Goal: Communication & Community: Answer question/provide support

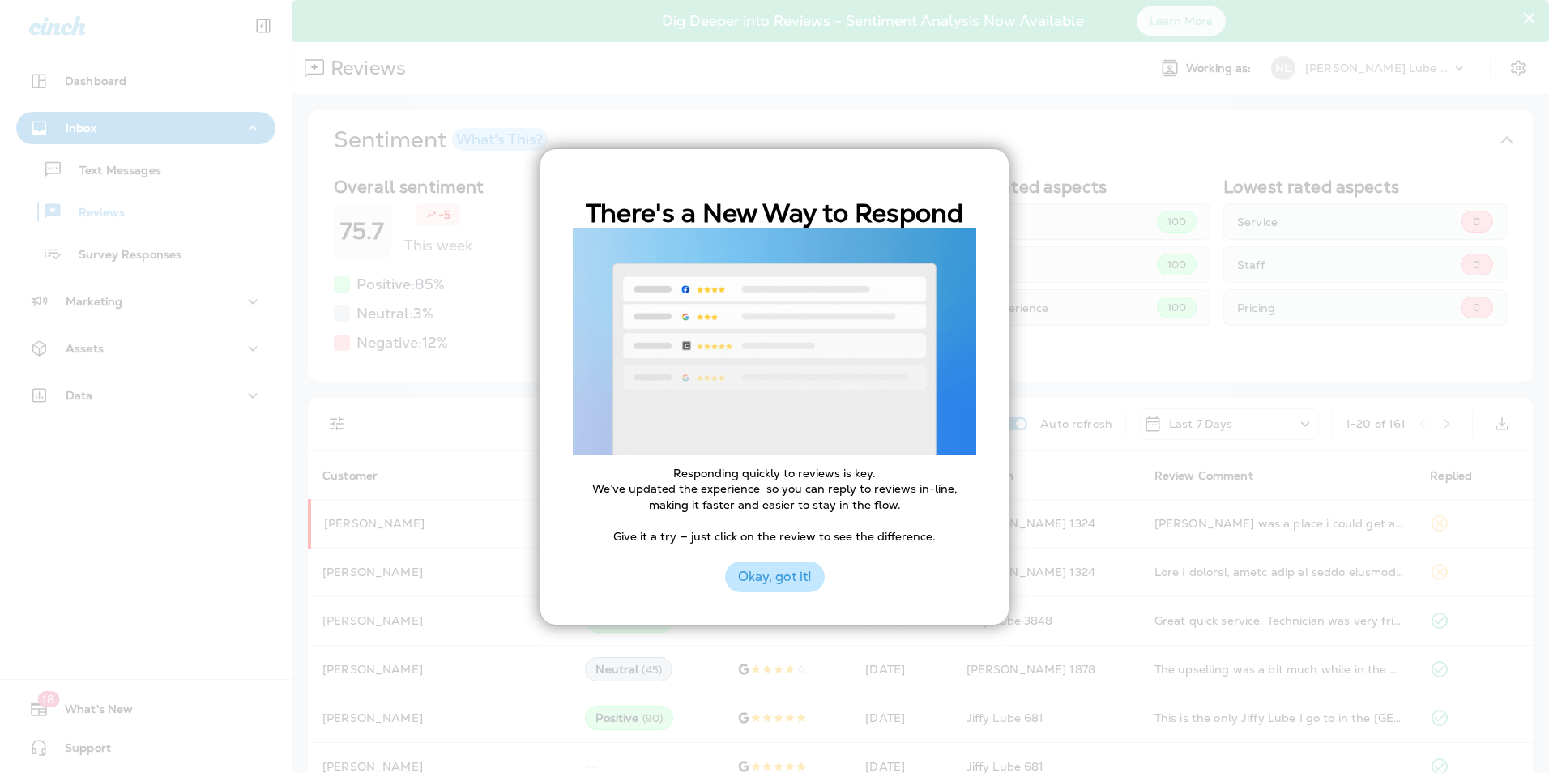
click at [769, 578] on button "Okay, got it!" at bounding box center [775, 576] width 100 height 31
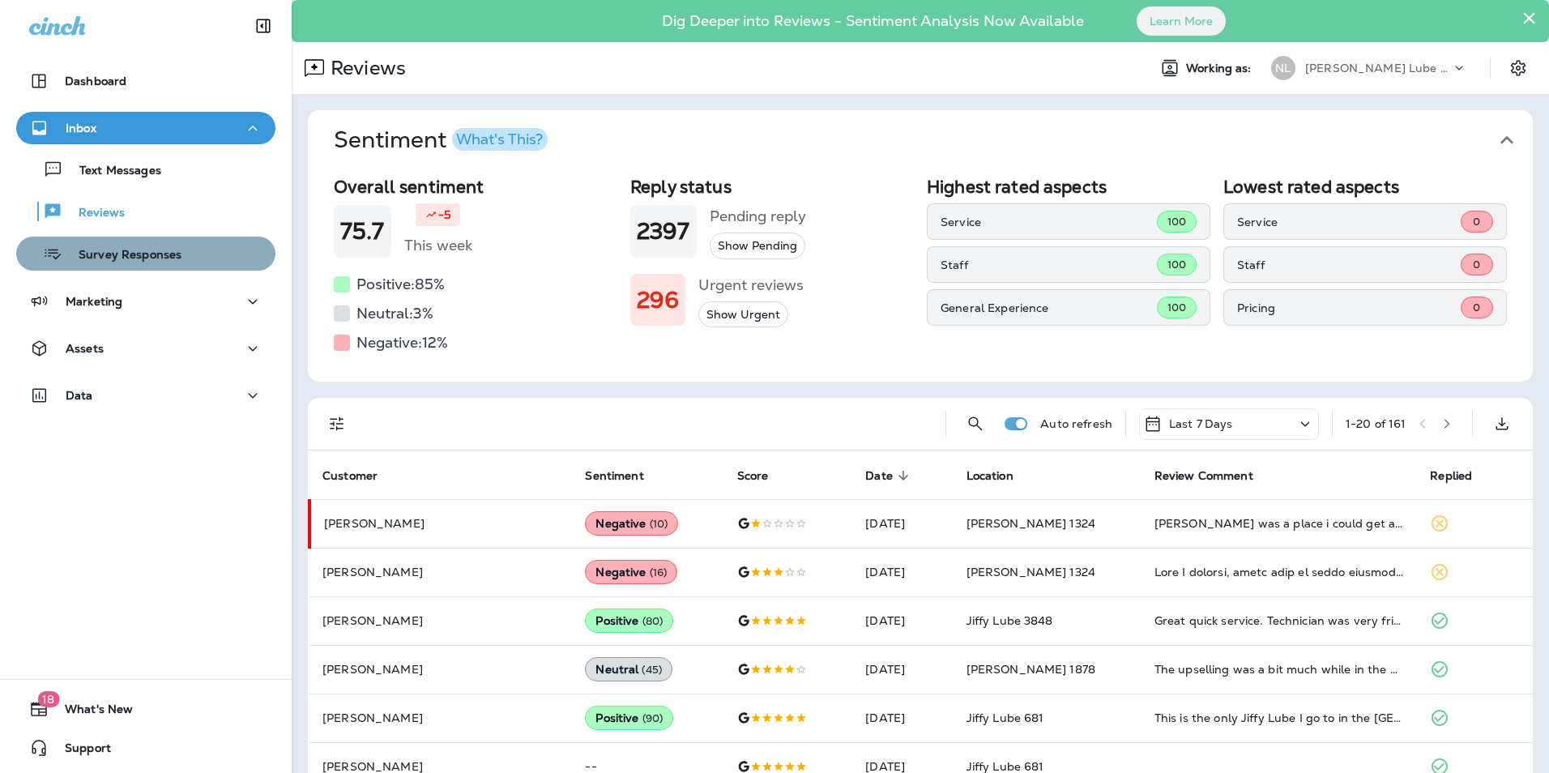
click at [189, 260] on div "Survey Responses" at bounding box center [146, 253] width 246 height 24
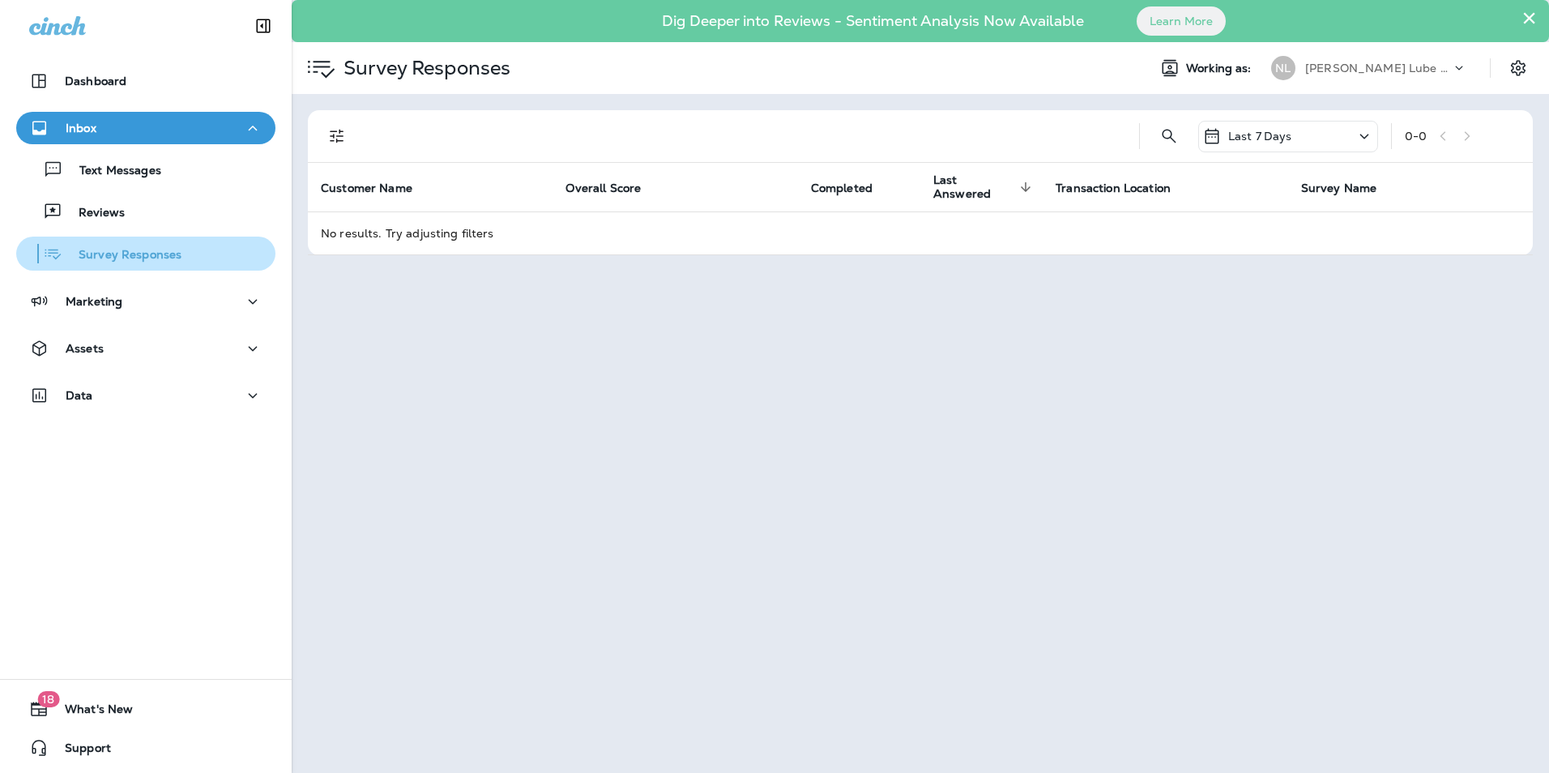
drag, startPoint x: 130, startPoint y: 262, endPoint x: 211, endPoint y: 269, distance: 81.3
click at [131, 261] on p "Survey Responses" at bounding box center [121, 255] width 119 height 15
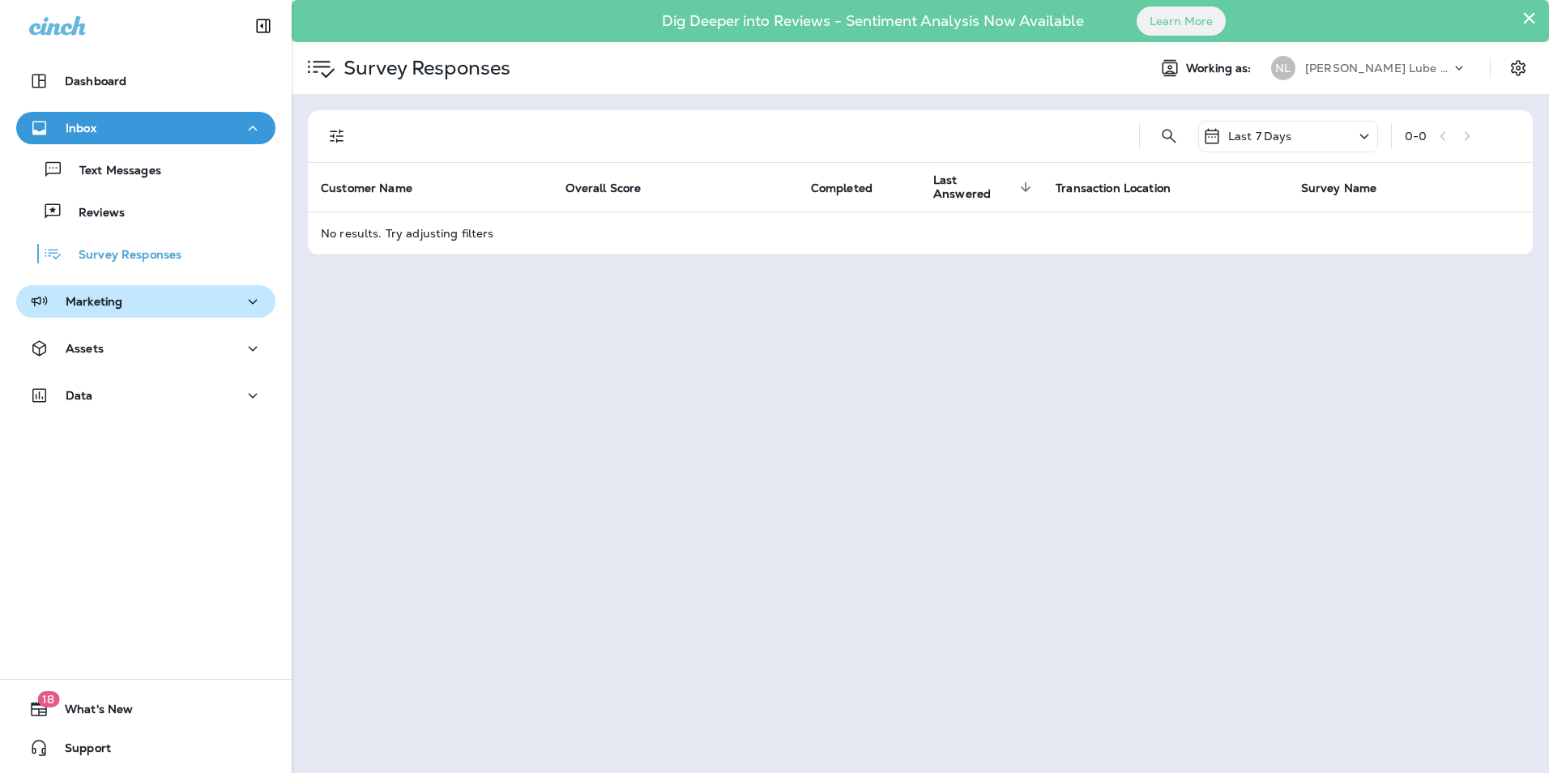
click at [214, 298] on div "Marketing" at bounding box center [145, 302] width 233 height 20
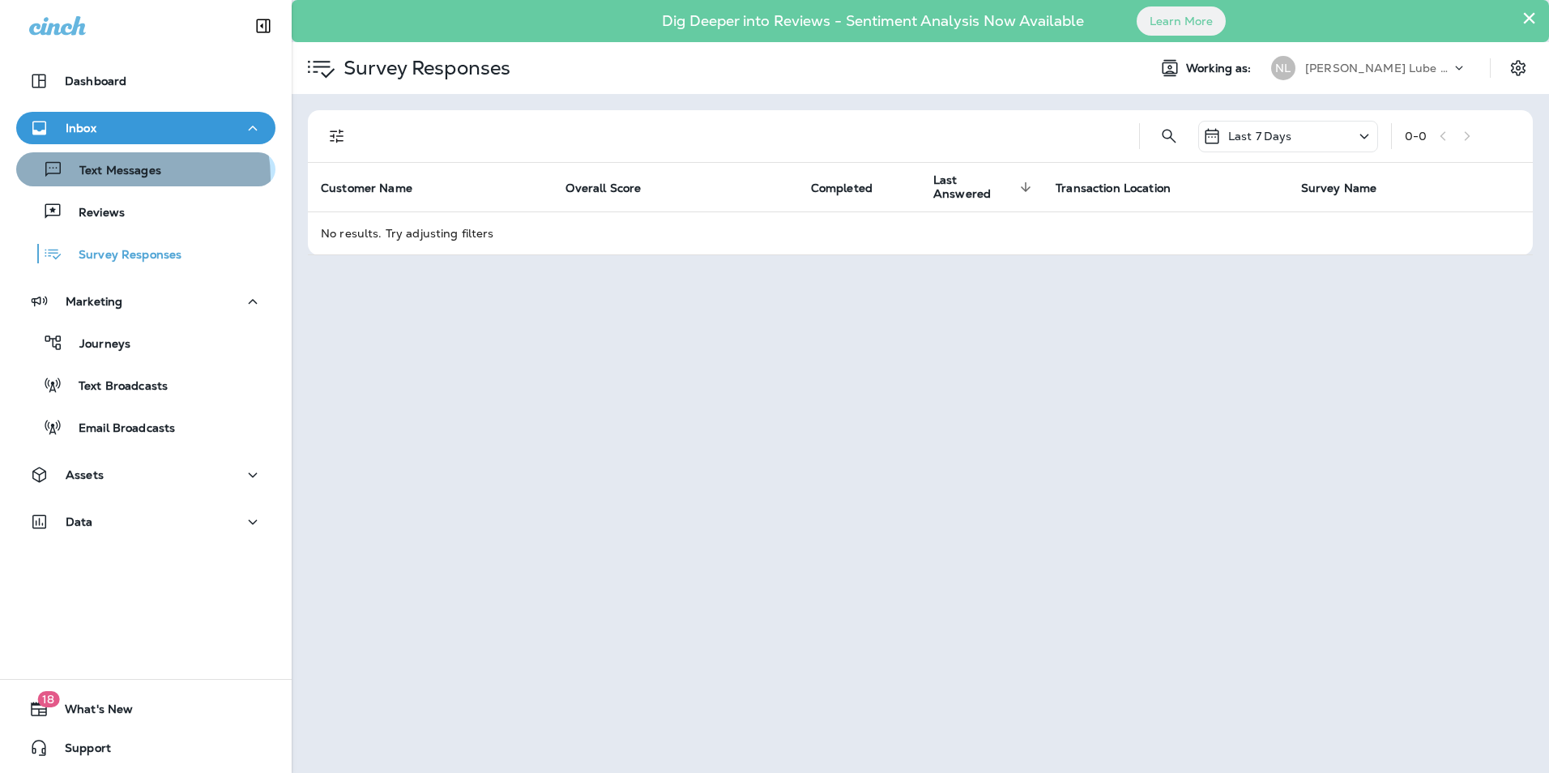
click at [119, 178] on p "Text Messages" at bounding box center [112, 171] width 98 height 15
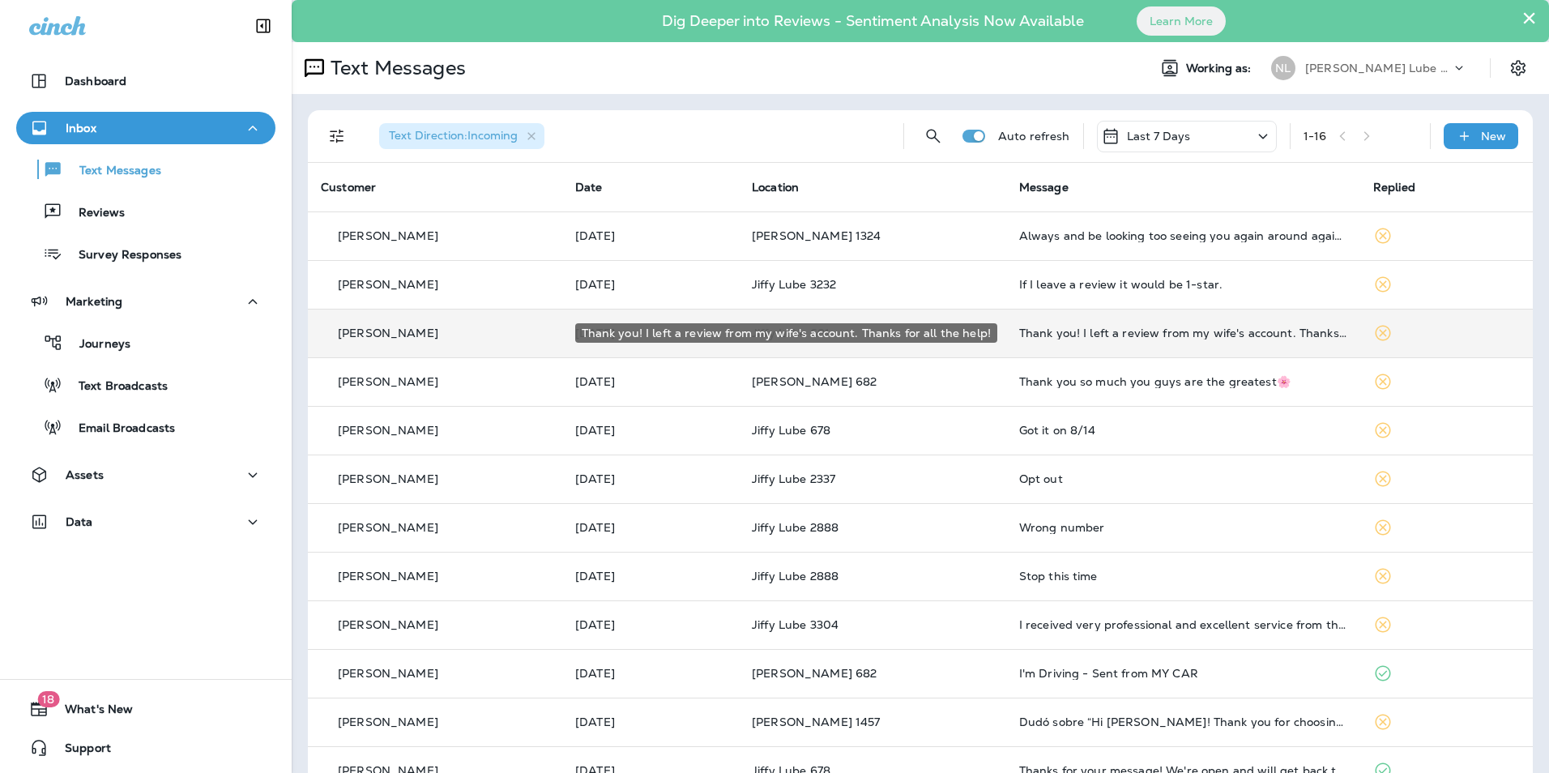
click at [1324, 336] on div "Thank you! I left a review from my wife's account. Thanks for all the help!" at bounding box center [1183, 332] width 328 height 13
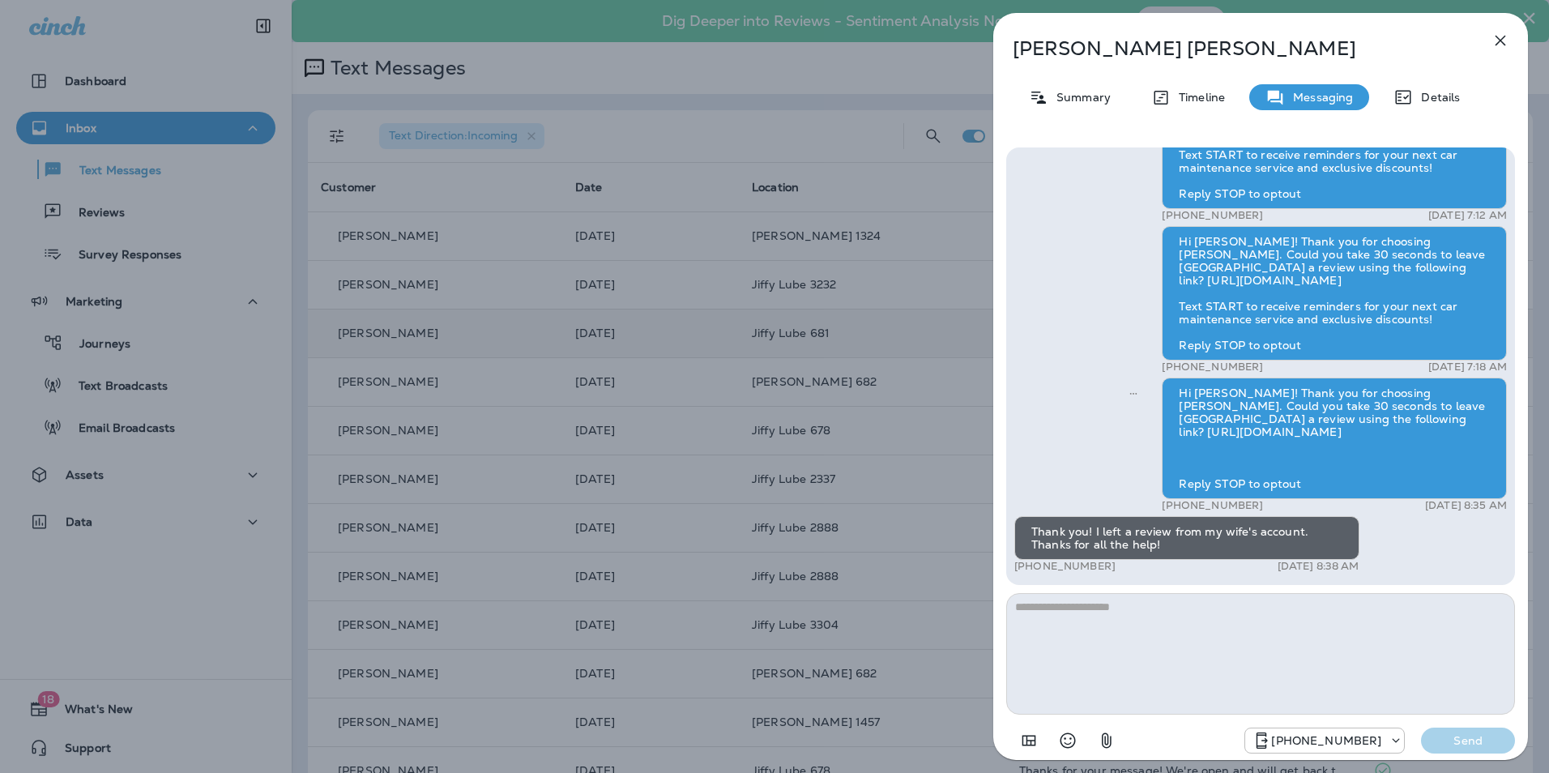
click at [637, 463] on div "[PERSON_NAME] Summary Timeline Messaging Details Hi [PERSON_NAME]! Thank you fo…" at bounding box center [774, 386] width 1549 height 773
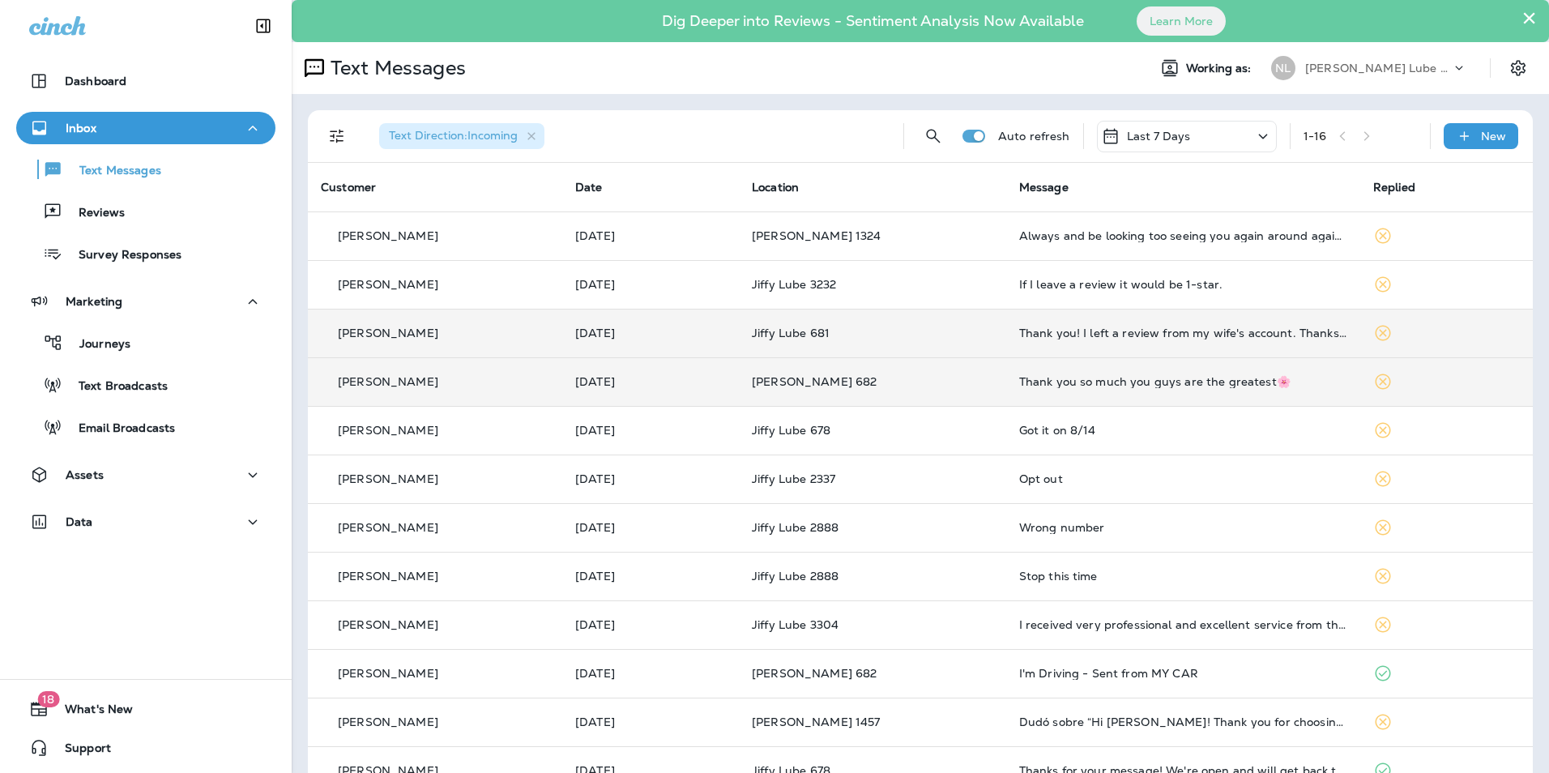
click at [1146, 384] on div "Thank you so much you guys are the greatest🌸" at bounding box center [1183, 381] width 328 height 13
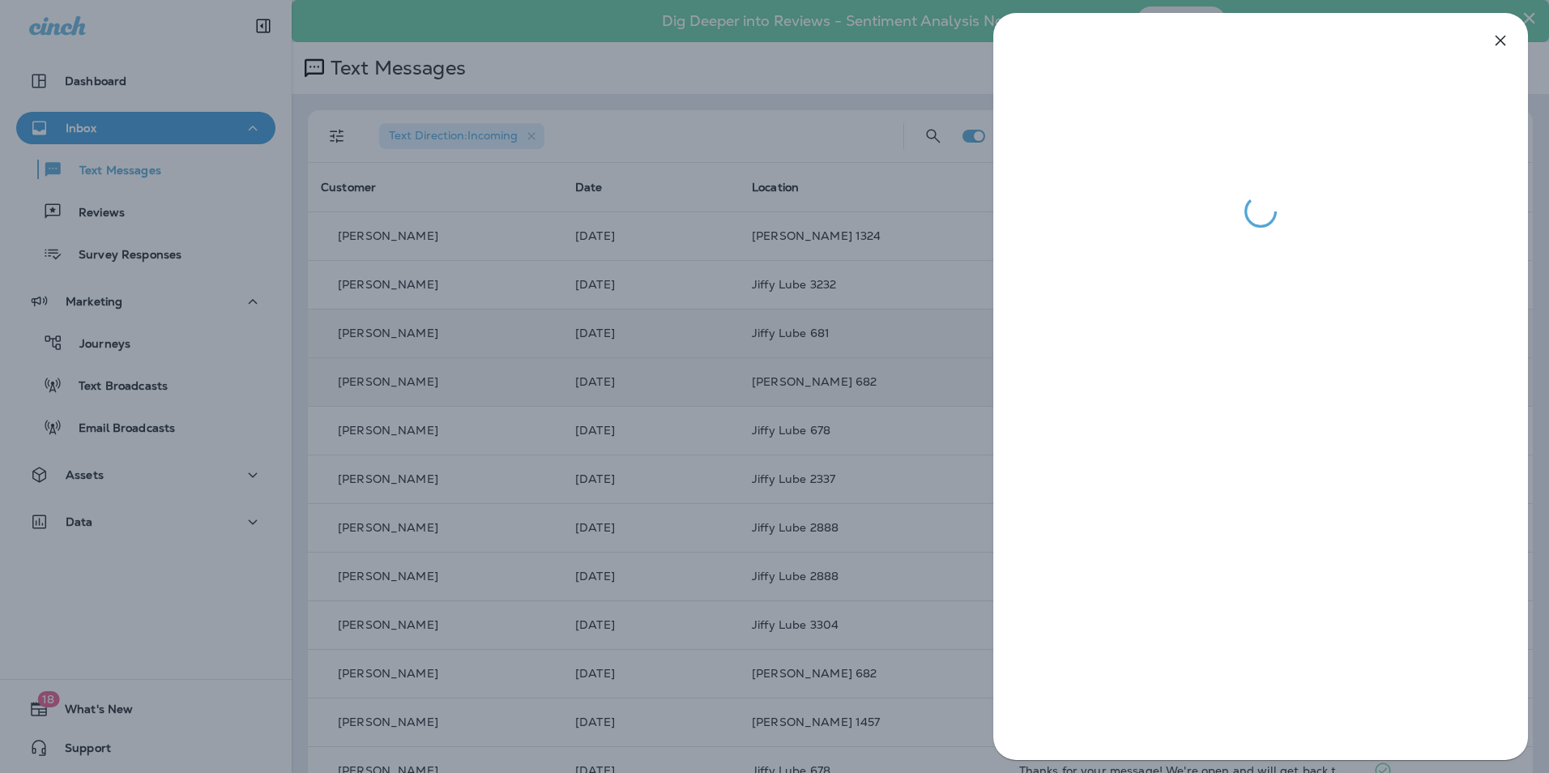
click at [869, 472] on div at bounding box center [774, 386] width 1549 height 773
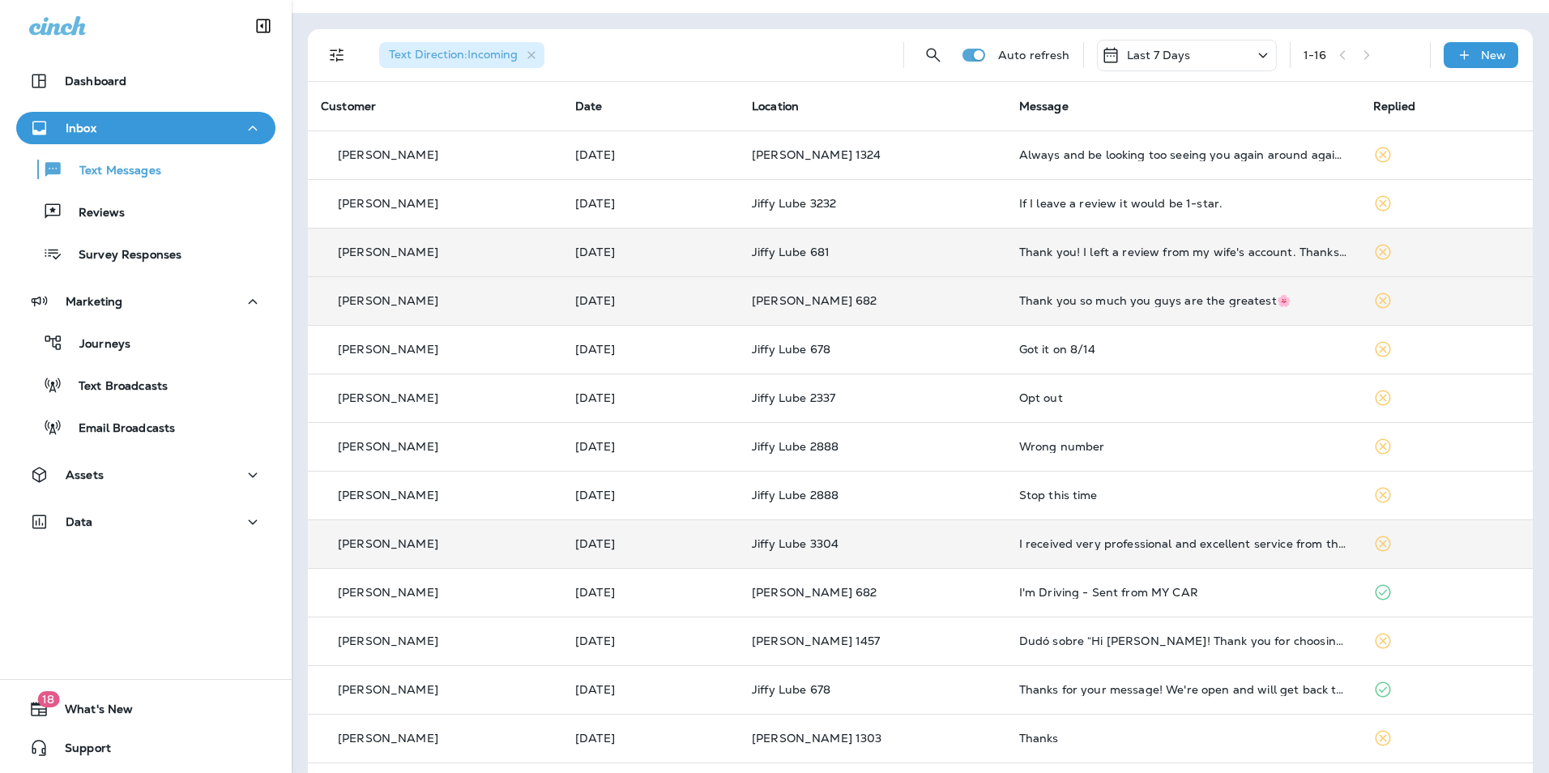
scroll to position [162, 0]
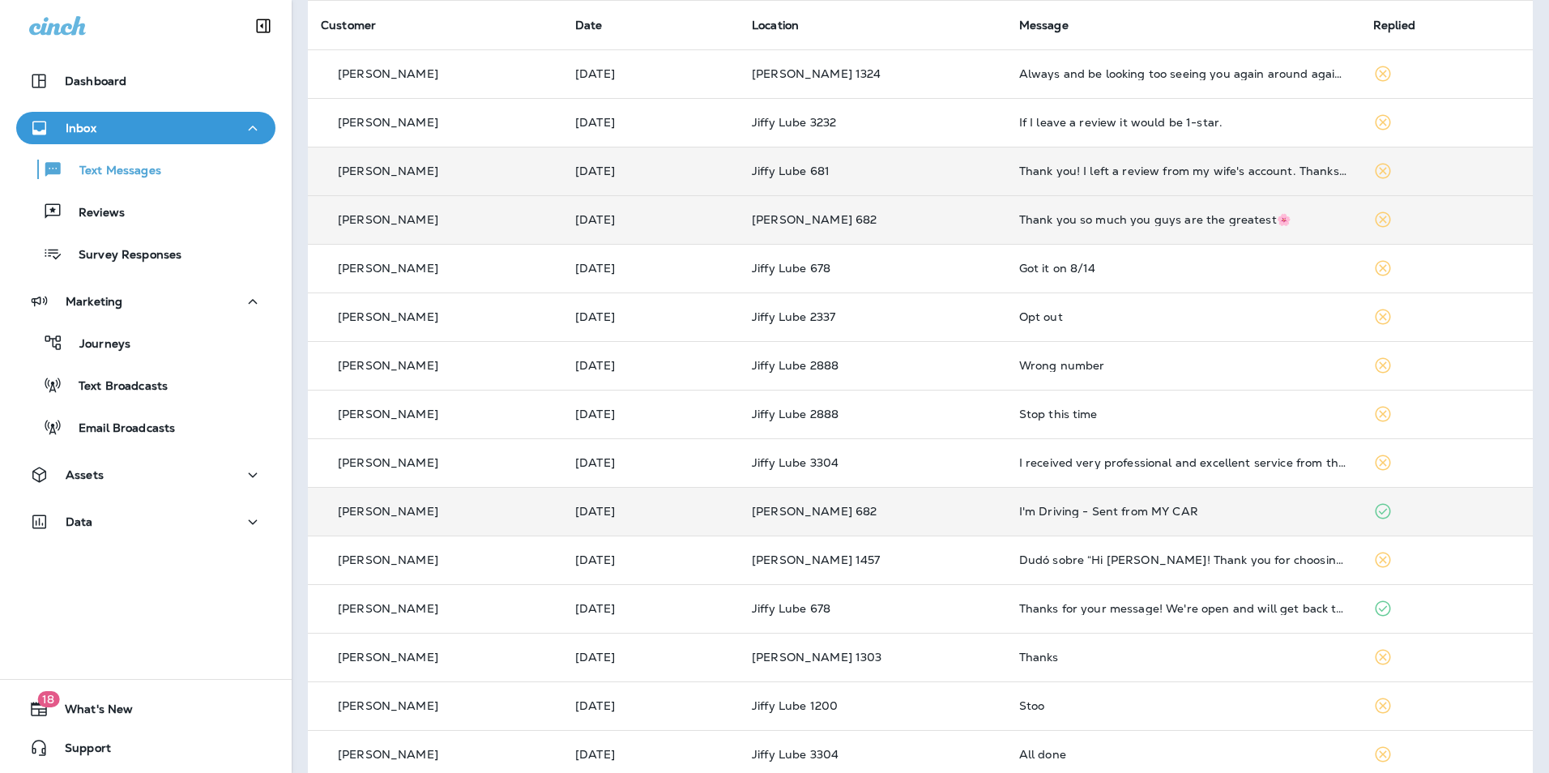
click at [1149, 522] on td "I'm Driving - Sent from MY CAR" at bounding box center [1183, 511] width 354 height 49
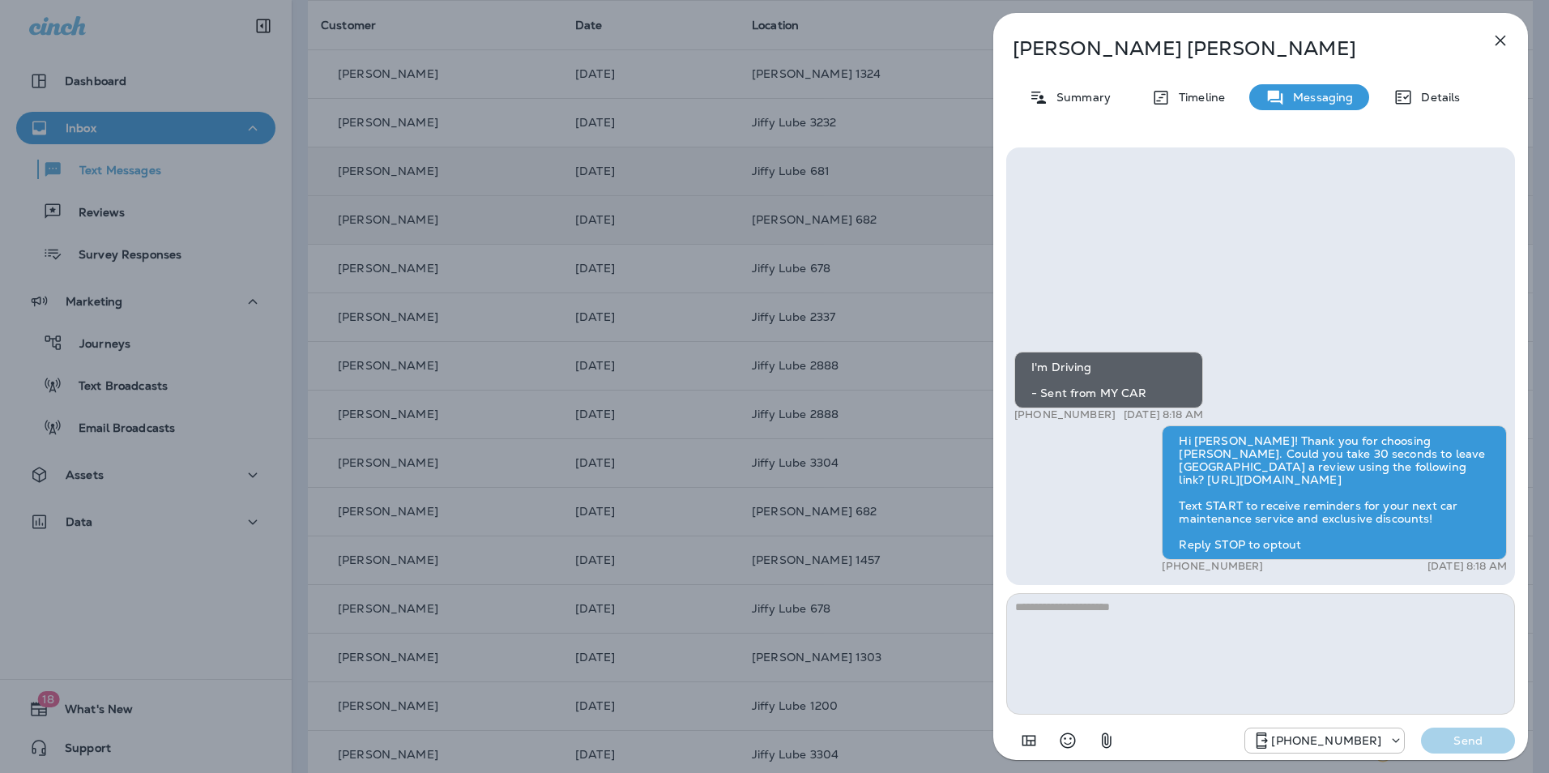
drag, startPoint x: 787, startPoint y: 457, endPoint x: 782, endPoint y: 465, distance: 9.9
click at [782, 465] on div "[PERSON_NAME] Summary Timeline Messaging Details I'm Driving - Sent from MY CAR…" at bounding box center [774, 386] width 1549 height 773
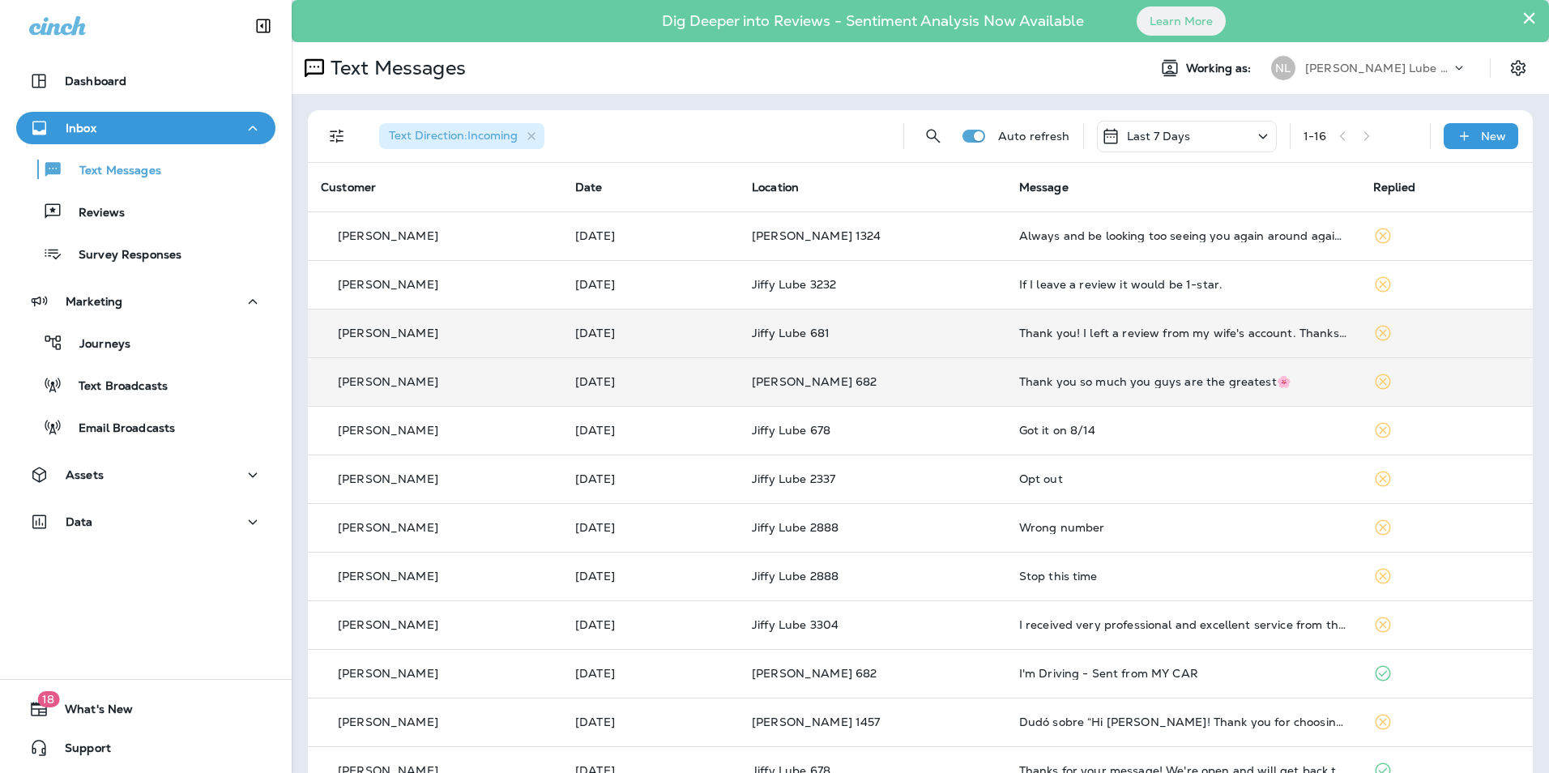
click at [1169, 130] on p "Last 7 Days" at bounding box center [1159, 136] width 64 height 13
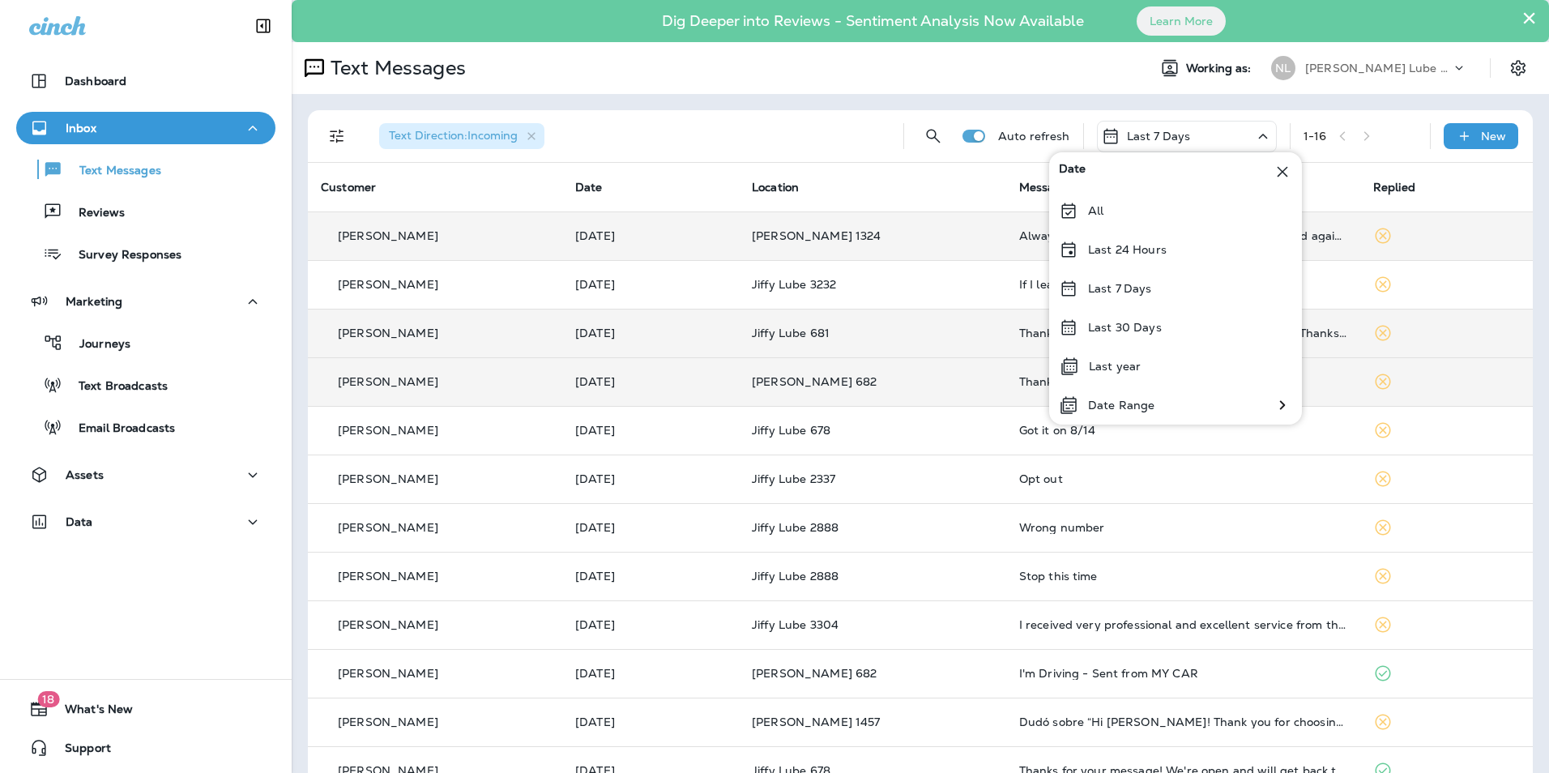
click at [1151, 240] on div "Last 24 Hours" at bounding box center [1175, 249] width 253 height 39
